Goal: Information Seeking & Learning: Find specific fact

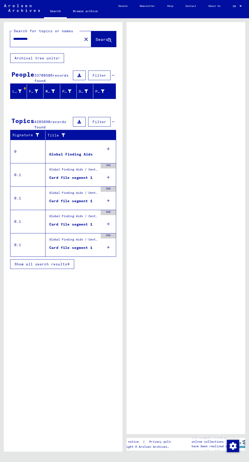
scroll to position [2, 0]
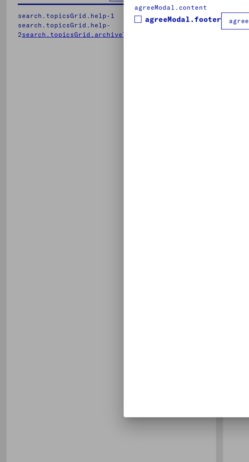
type input "**********"
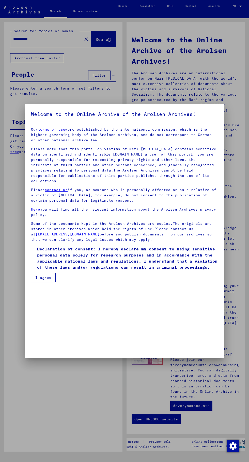
scroll to position [109, 0]
click at [48, 282] on button "I agree" at bounding box center [43, 278] width 25 height 10
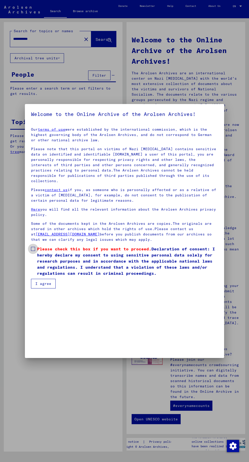
click at [33, 251] on span at bounding box center [33, 249] width 4 height 4
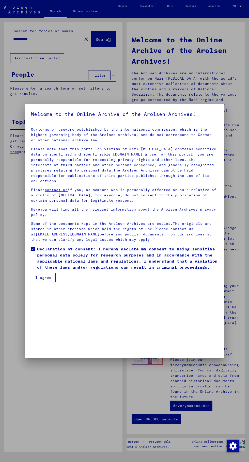
click at [46, 354] on mat-dialog-container "Welcome to the Online Archive of the Arolsen Archives! Our terms of use were es…" at bounding box center [124, 231] width 199 height 254
click at [43, 282] on button "I agree" at bounding box center [43, 278] width 25 height 10
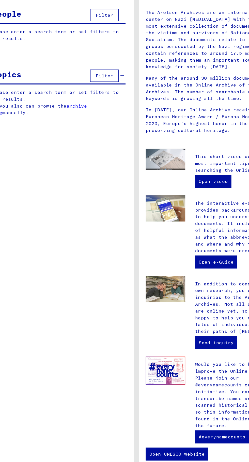
scroll to position [2, 0]
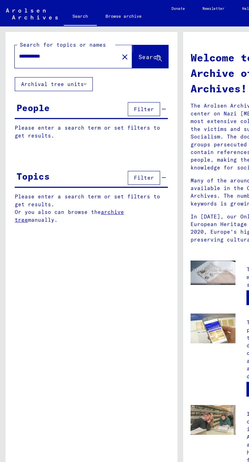
click at [108, 38] on icon at bounding box center [109, 40] width 4 height 4
click at [109, 37] on span "Search" at bounding box center [102, 39] width 15 height 5
click at [73, 69] on div "People Filter" at bounding box center [63, 75] width 106 height 13
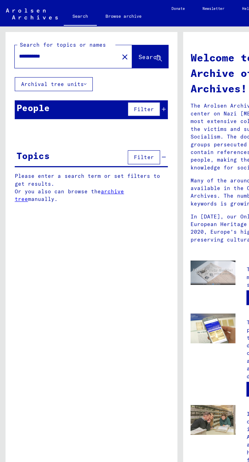
click at [103, 73] on span "Filter" at bounding box center [99, 75] width 14 height 5
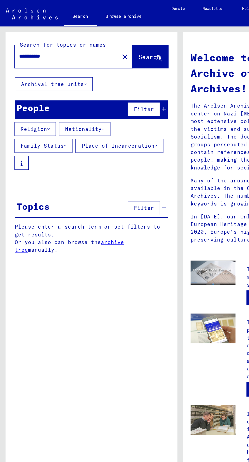
click at [69, 87] on button "Nationality" at bounding box center [59, 89] width 36 height 10
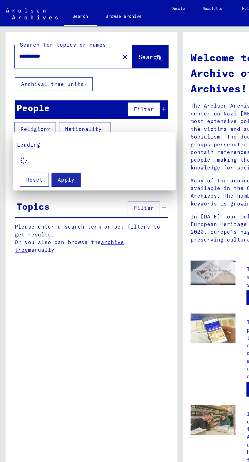
click at [31, 85] on div at bounding box center [124, 231] width 249 height 462
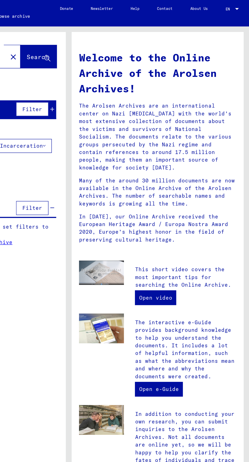
scroll to position [0, 0]
